Goal: Task Accomplishment & Management: Use online tool/utility

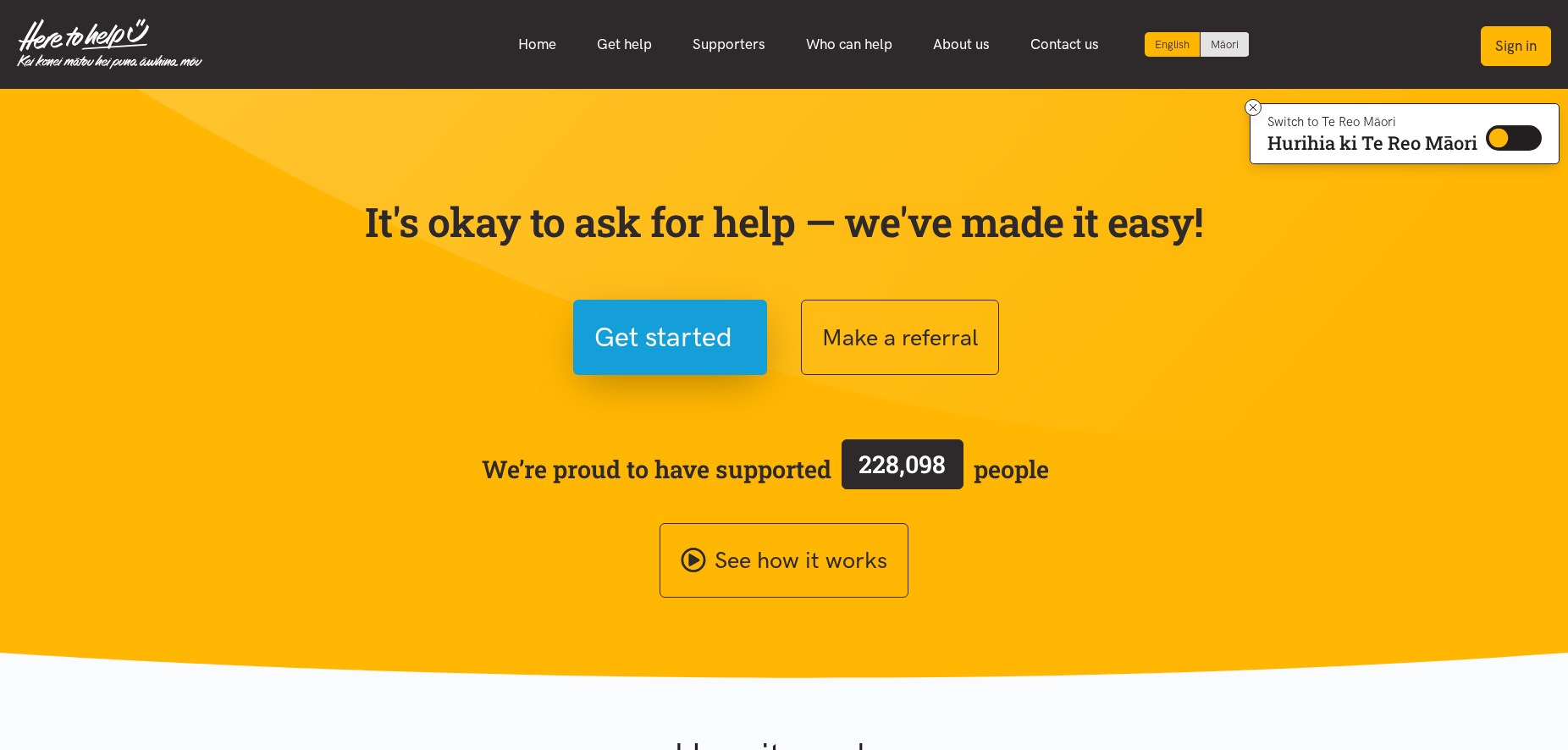
click at [1524, 40] on button "Sign in" at bounding box center [1515, 46] width 71 height 40
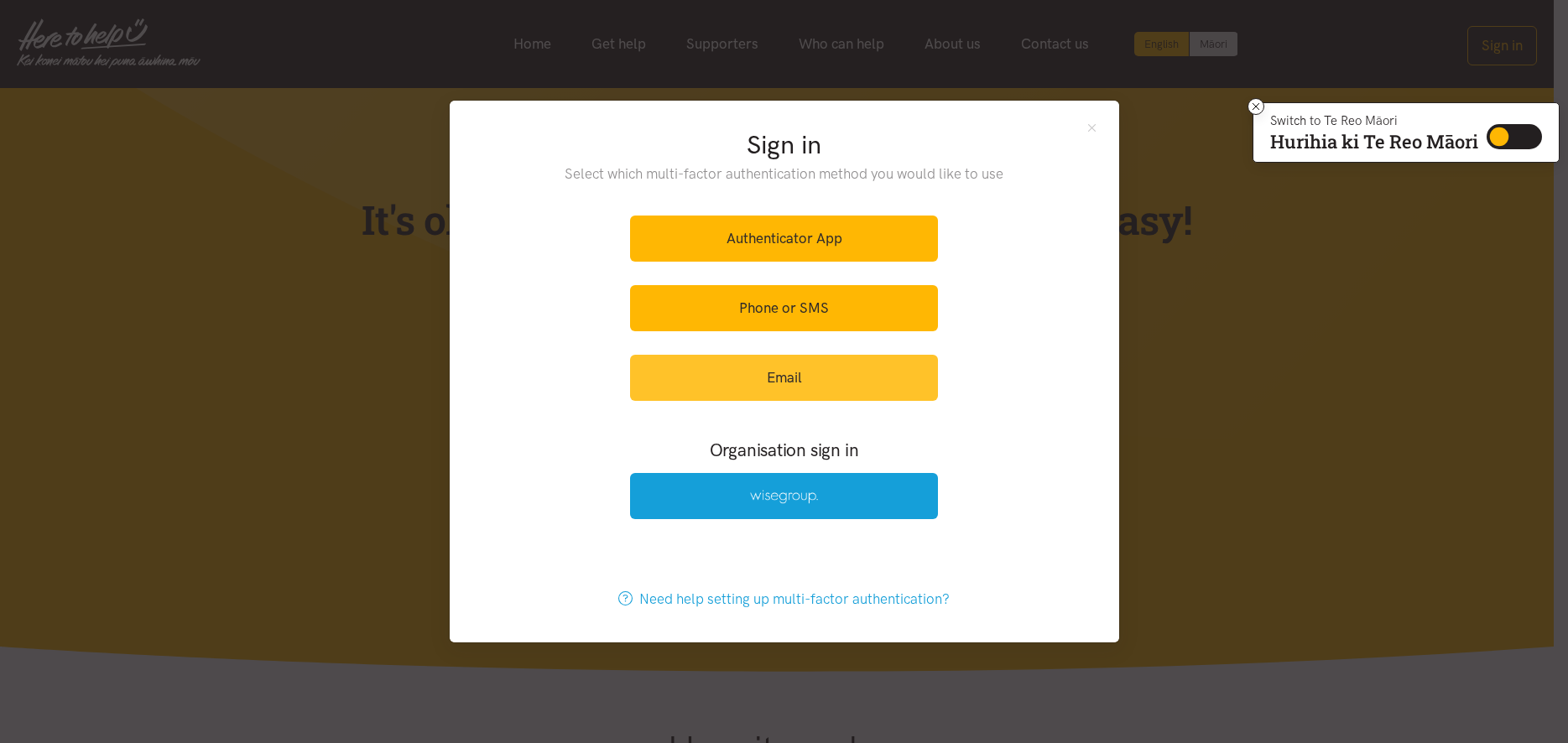
click at [764, 375] on link "Email" at bounding box center [784, 377] width 308 height 46
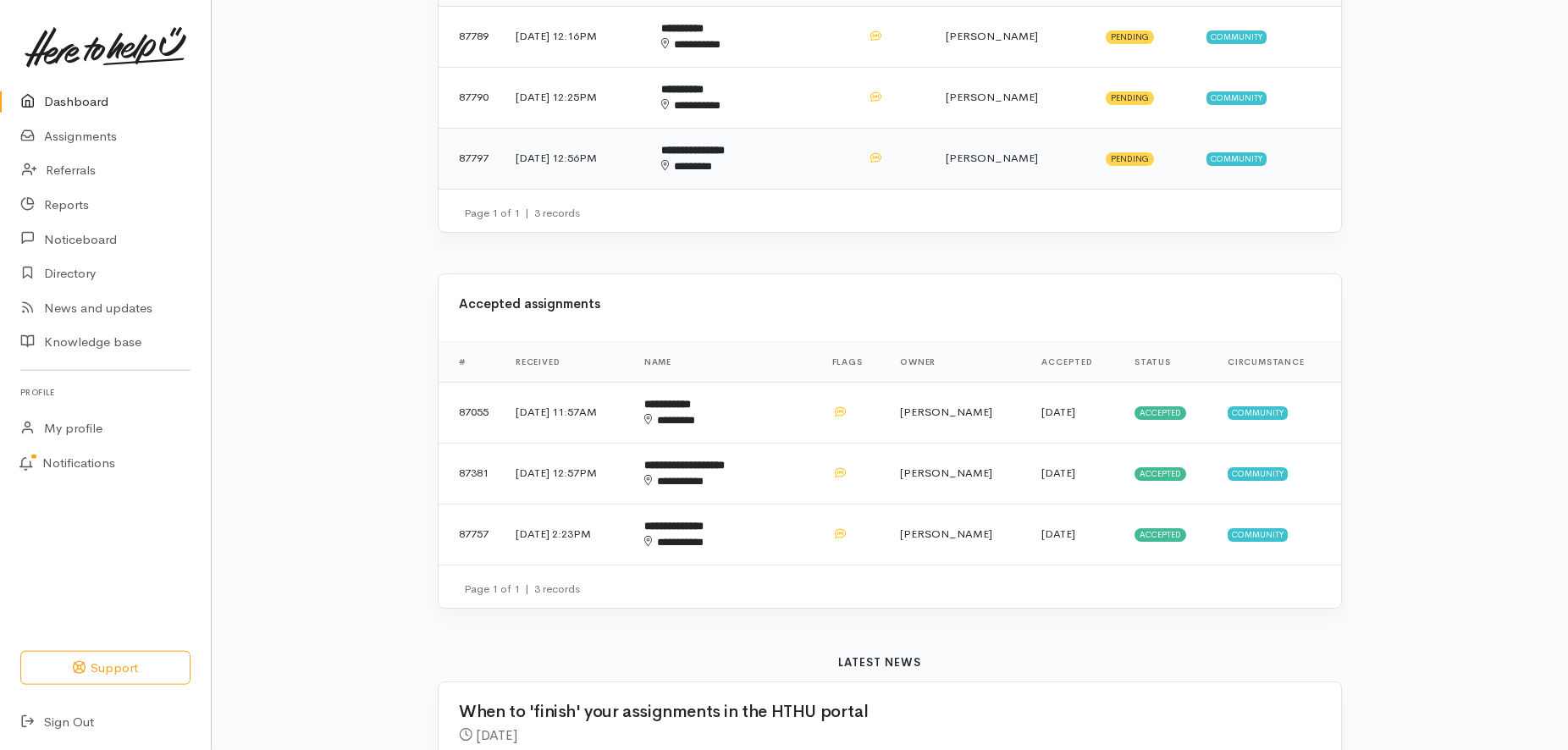
scroll to position [519, 0]
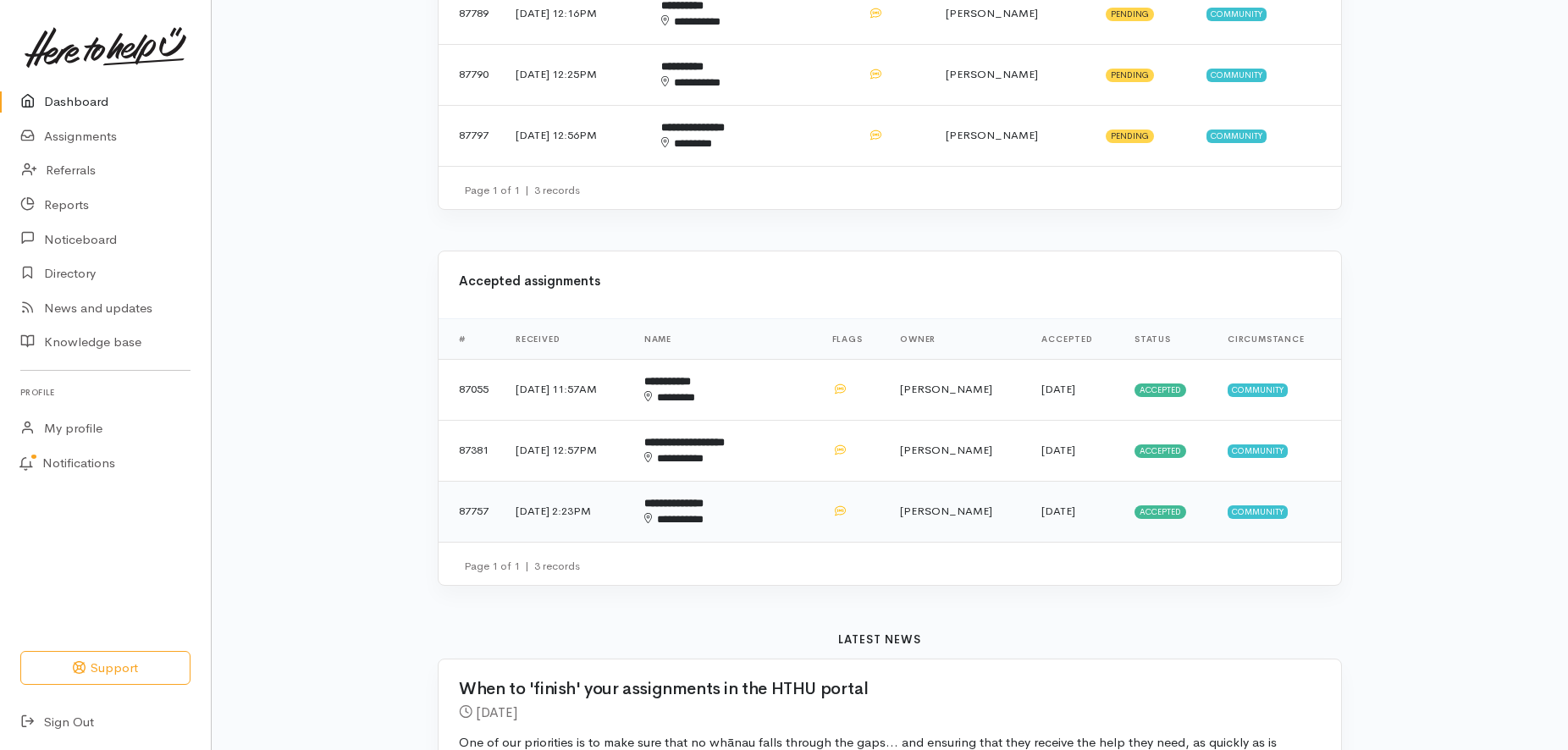
click at [703, 498] on b "**********" at bounding box center [673, 503] width 59 height 11
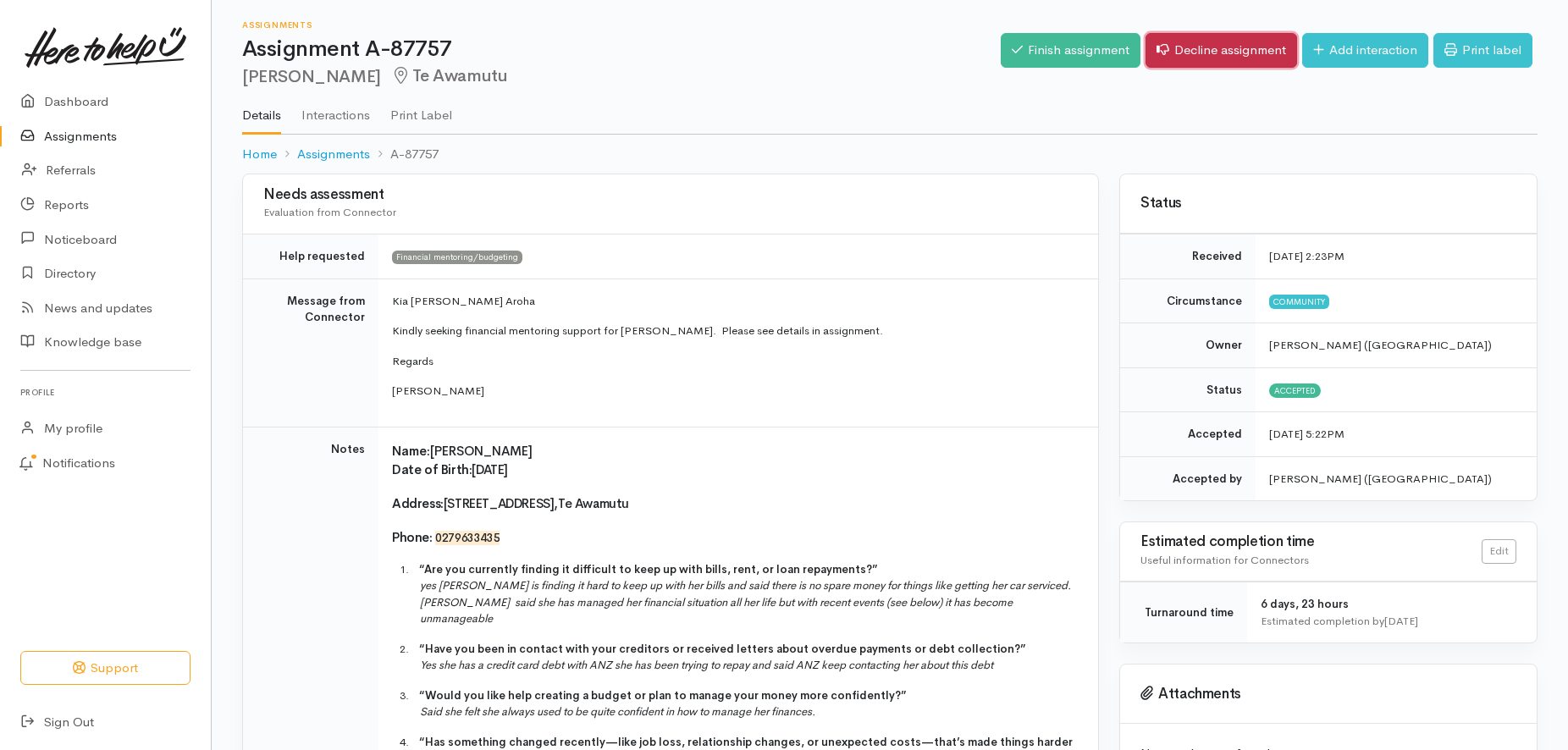
click at [1200, 44] on link "Decline assignment" at bounding box center [1221, 50] width 151 height 34
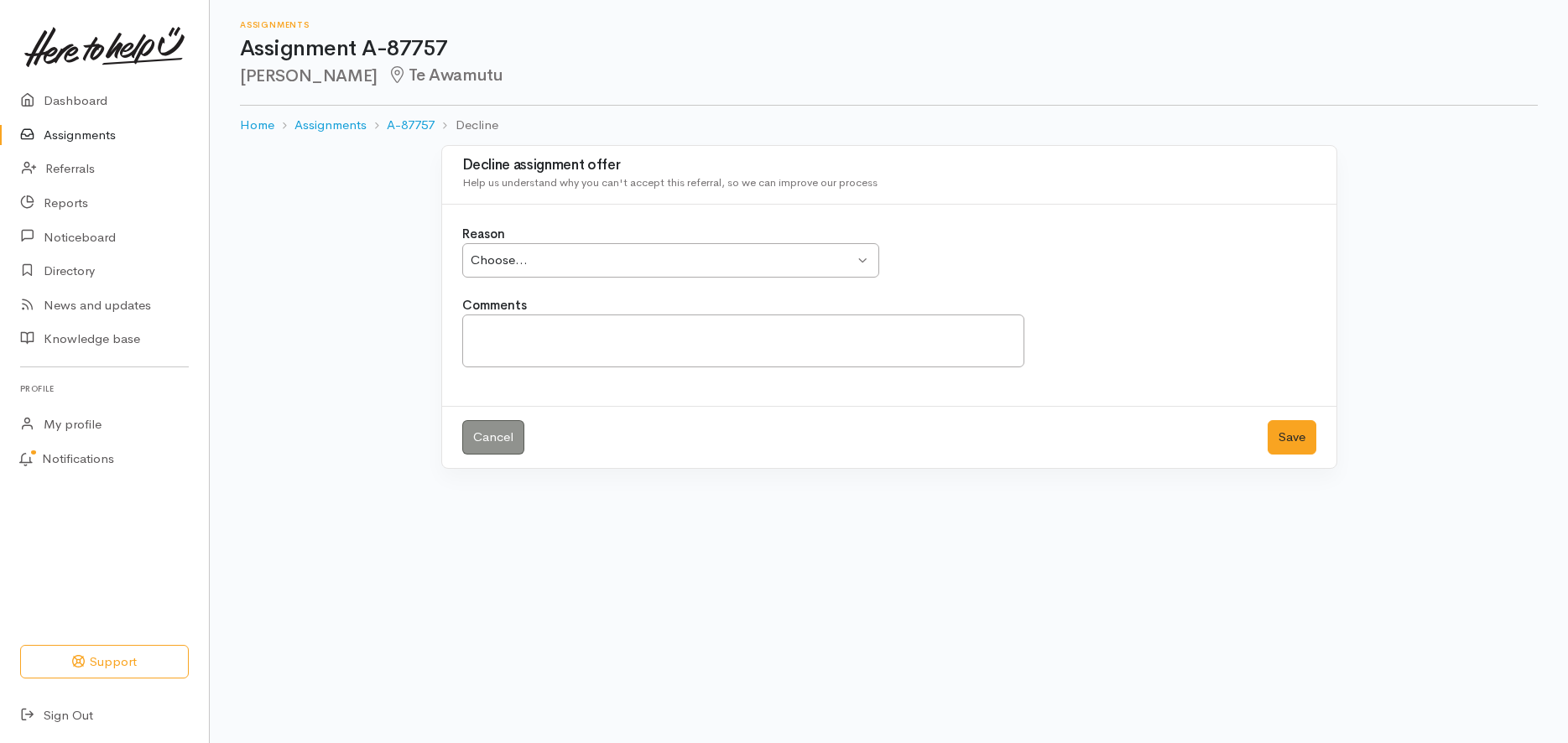
click at [857, 253] on div "Choose... Choose..." at bounding box center [671, 261] width 417 height 34
click at [858, 260] on div "Client declined our services Client declined our services" at bounding box center [671, 261] width 417 height 34
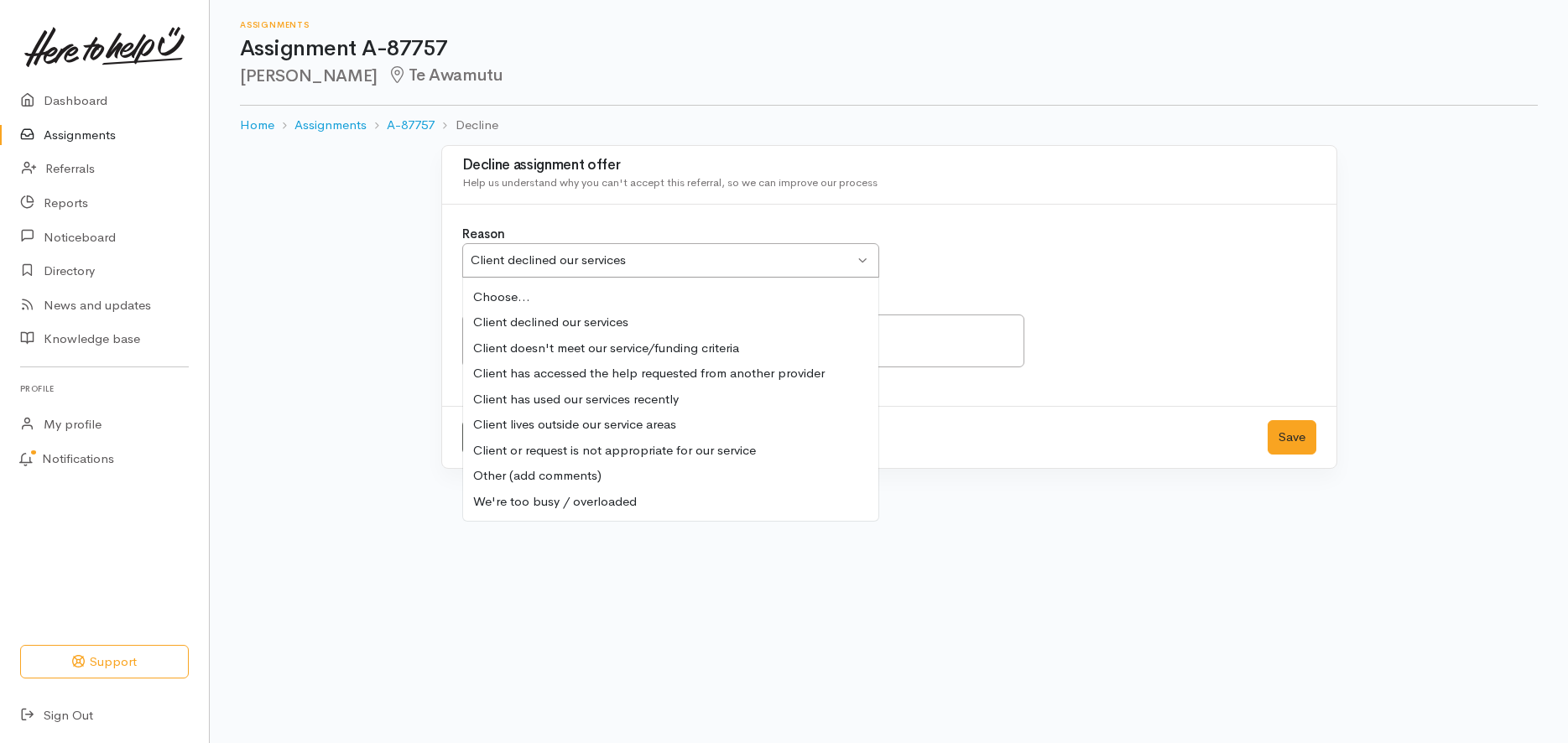
click at [869, 253] on div "Client declined our services Client declined our services" at bounding box center [671, 261] width 417 height 34
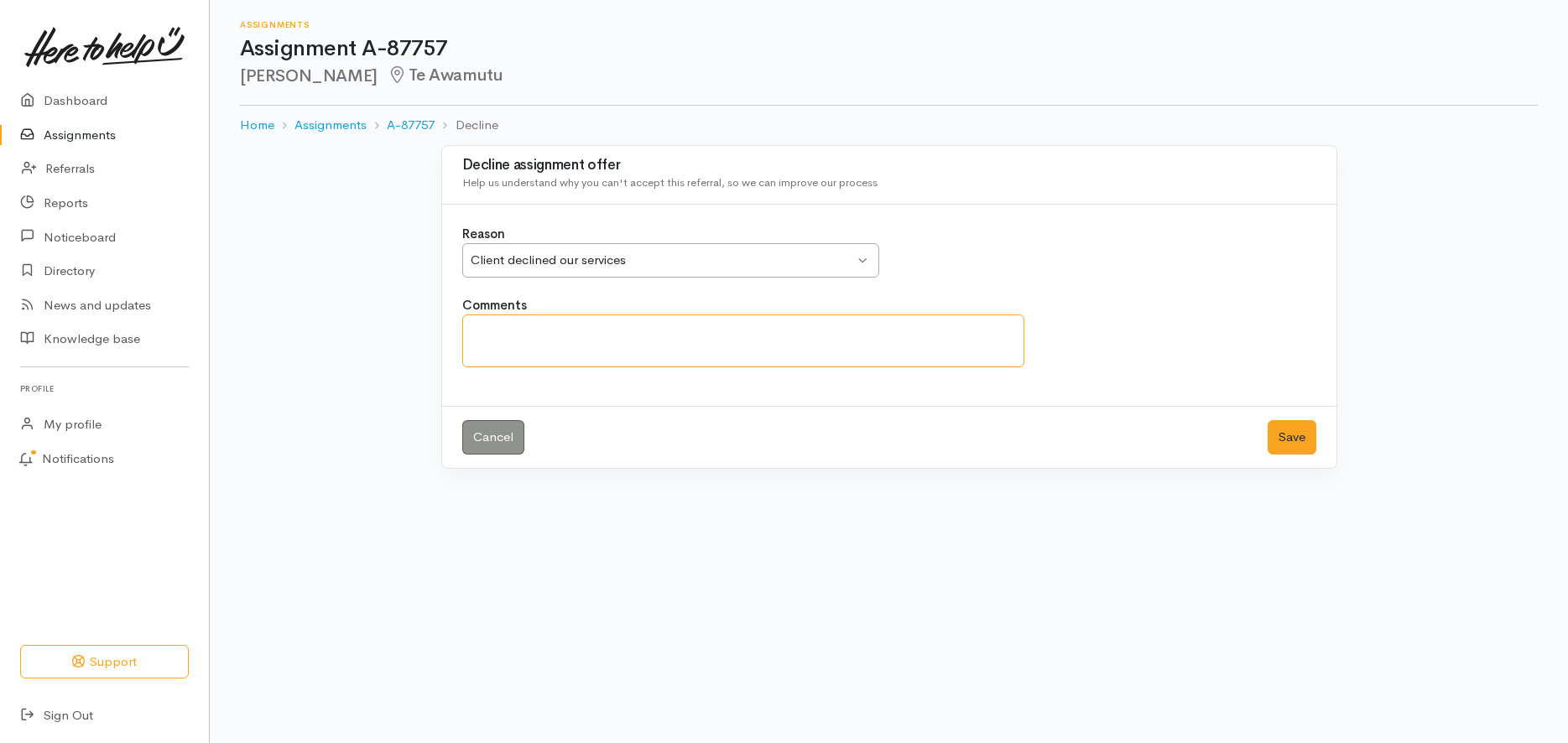
click at [616, 334] on textarea "Comments" at bounding box center [744, 341] width 563 height 53
drag, startPoint x: 927, startPoint y: 335, endPoint x: 928, endPoint y: 349, distance: 14.0
click at [928, 349] on textarea "Is going to apply for a No Asset Procedure (NAP) through another organisation. …" at bounding box center [744, 341] width 563 height 53
click at [471, 332] on textarea "Is going to apply for a No Asset Procedure (NAP) through another organisation." at bounding box center [744, 341] width 563 height 53
paste textarea "Text messages sent & received."
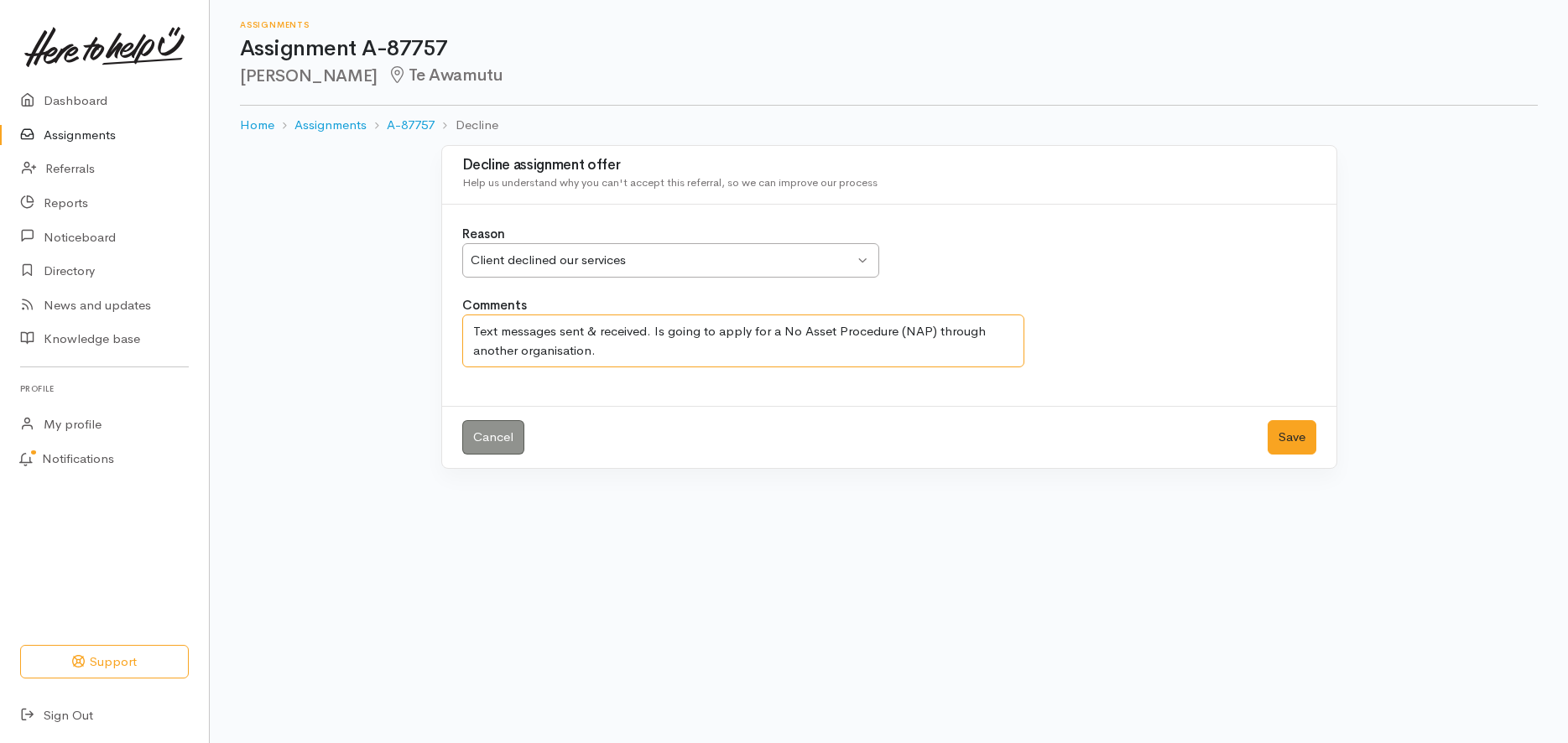
click at [603, 354] on textarea "Text messages sent & received. Is going to apply for a No Asset Procedure (NAP)…" at bounding box center [744, 341] width 563 height 53
type textarea "Text messages sent & received. Is going to apply for a No Asset Procedure (NAP)…"
click at [1298, 436] on button "Save" at bounding box center [1292, 438] width 49 height 34
